Goal: Check status: Check status

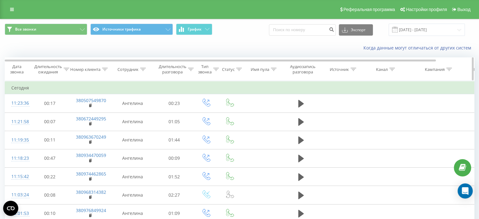
click at [105, 69] on icon at bounding box center [105, 69] width 6 height 3
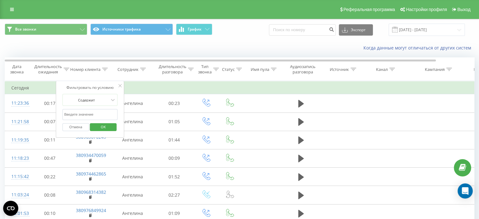
click at [103, 111] on input "text" at bounding box center [89, 114] width 55 height 11
paste input "380684691159"
type input "380684691159"
click at [110, 128] on span "OK" at bounding box center [104, 127] width 18 height 10
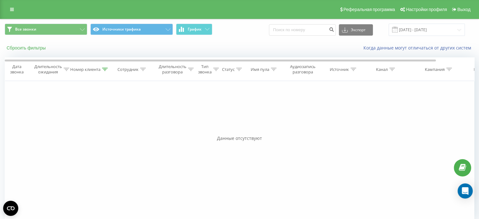
click at [35, 47] on button "Сбросить фильтры" at bounding box center [27, 48] width 44 height 6
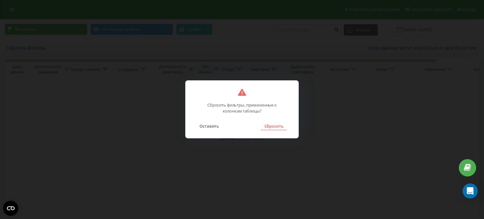
click at [279, 127] on button "Сбросить" at bounding box center [274, 126] width 26 height 8
